Goal: Task Accomplishment & Management: Manage account settings

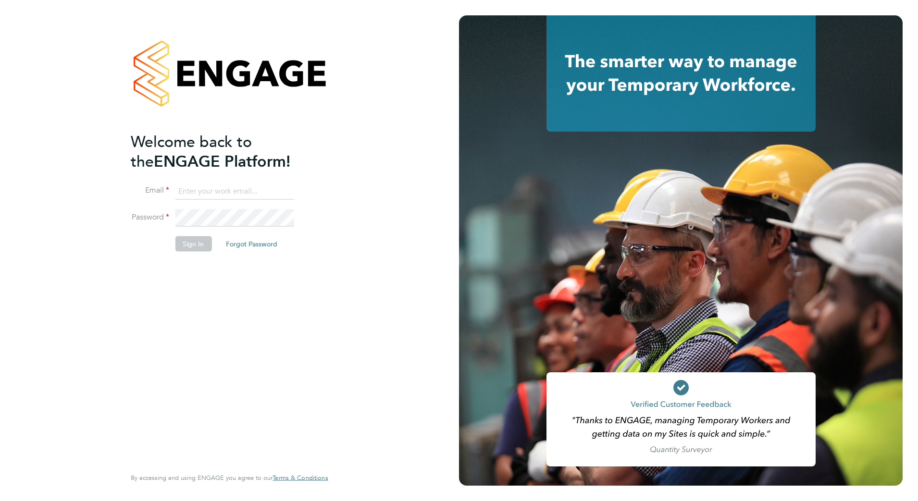
type input "[PERSON_NAME][EMAIL_ADDRESS][DOMAIN_NAME]"
click at [197, 243] on button "Sign In" at bounding box center [193, 243] width 37 height 15
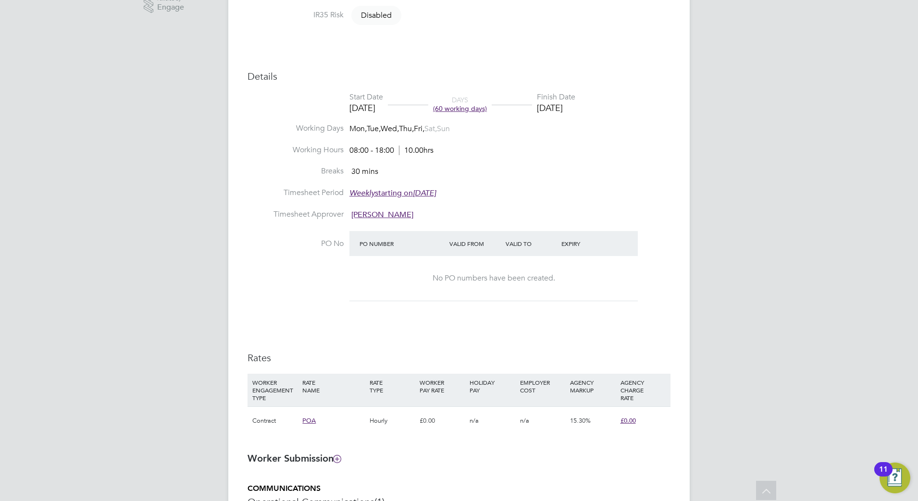
scroll to position [361, 0]
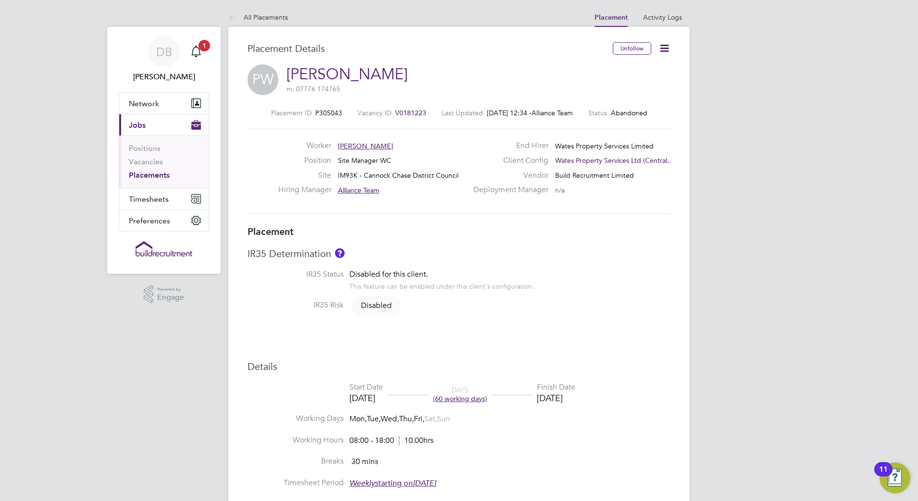
click at [664, 48] on icon at bounding box center [665, 48] width 12 height 12
click at [481, 57] on div "Placement Details" at bounding box center [427, 53] width 358 height 22
click at [200, 53] on icon "Main navigation" at bounding box center [195, 51] width 9 height 10
